Goal: Contribute content: Contribute content

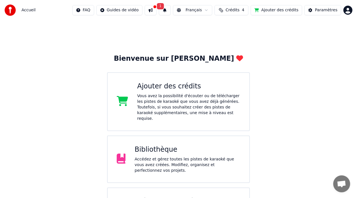
click at [179, 147] on div "Bibliothèque" at bounding box center [188, 149] width 106 height 9
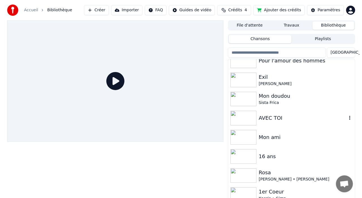
scroll to position [113, 0]
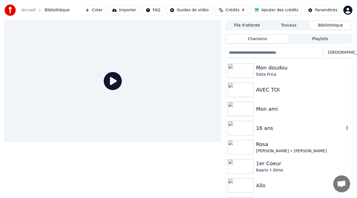
click at [260, 130] on div "16 ans" at bounding box center [300, 128] width 88 height 8
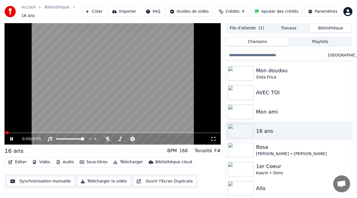
click at [11, 140] on icon at bounding box center [11, 138] width 3 height 3
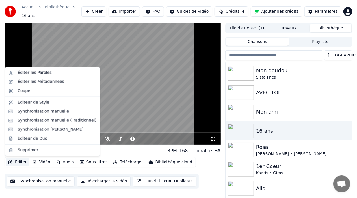
click at [21, 164] on button "Éditer" at bounding box center [17, 162] width 23 height 8
click at [36, 73] on div "Éditer les Paroles" at bounding box center [35, 73] width 34 height 6
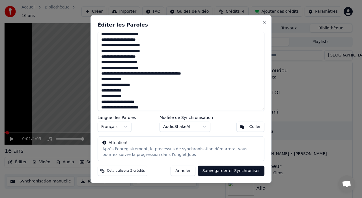
scroll to position [208, 0]
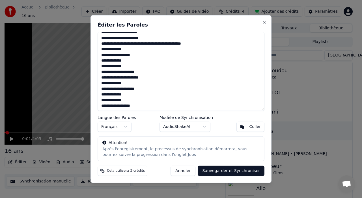
drag, startPoint x: 100, startPoint y: 35, endPoint x: 149, endPoint y: 102, distance: 83.1
click at [151, 107] on textarea at bounding box center [181, 71] width 167 height 79
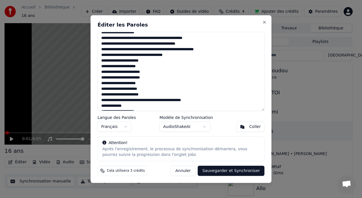
click at [152, 66] on textarea at bounding box center [181, 71] width 167 height 79
drag, startPoint x: 150, startPoint y: 61, endPoint x: 138, endPoint y: 61, distance: 11.6
click at [139, 61] on textarea at bounding box center [181, 71] width 167 height 79
drag, startPoint x: 140, startPoint y: 61, endPoint x: 149, endPoint y: 63, distance: 9.3
drag, startPoint x: 139, startPoint y: 59, endPoint x: 151, endPoint y: 60, distance: 11.7
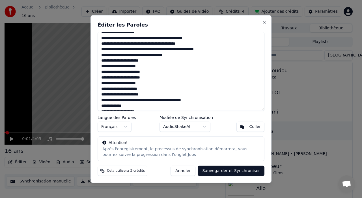
click at [151, 60] on textarea at bounding box center [181, 71] width 167 height 79
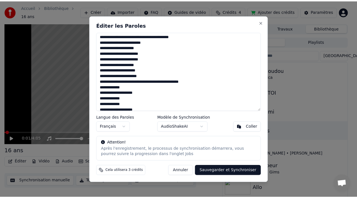
scroll to position [0, 0]
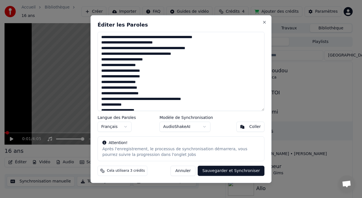
drag, startPoint x: 142, startPoint y: 106, endPoint x: 89, endPoint y: 16, distance: 104.4
click at [89, 17] on body "Accueil Bibliothèque 16 ans Créer Importer FAQ Guides de vidéo Crédits 4 Ajoute…" at bounding box center [178, 99] width 357 height 198
click at [247, 124] on button "Coller" at bounding box center [251, 127] width 28 height 10
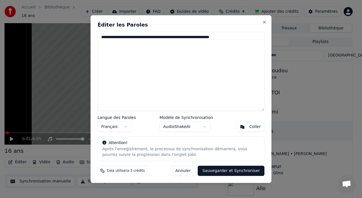
click at [188, 173] on button "Annuler" at bounding box center [183, 171] width 25 height 10
type textarea "**********"
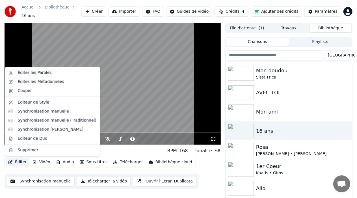
click at [18, 160] on button "Éditer" at bounding box center [17, 162] width 23 height 8
click at [31, 71] on div "Éditer les Paroles" at bounding box center [35, 73] width 34 height 6
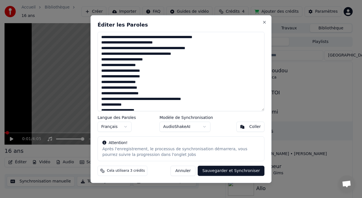
drag, startPoint x: 102, startPoint y: 36, endPoint x: 153, endPoint y: 75, distance: 64.0
click at [153, 75] on textarea at bounding box center [181, 71] width 167 height 79
click at [183, 75] on textarea at bounding box center [181, 71] width 167 height 79
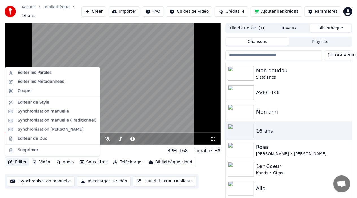
click at [21, 162] on button "Éditer" at bounding box center [17, 162] width 23 height 8
click at [32, 73] on div "Éditer les Paroles" at bounding box center [35, 73] width 34 height 6
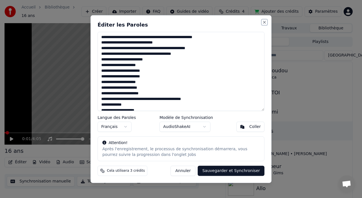
click at [265, 24] on button "Close" at bounding box center [264, 22] width 5 height 5
